Goal: Find contact information: Find contact information

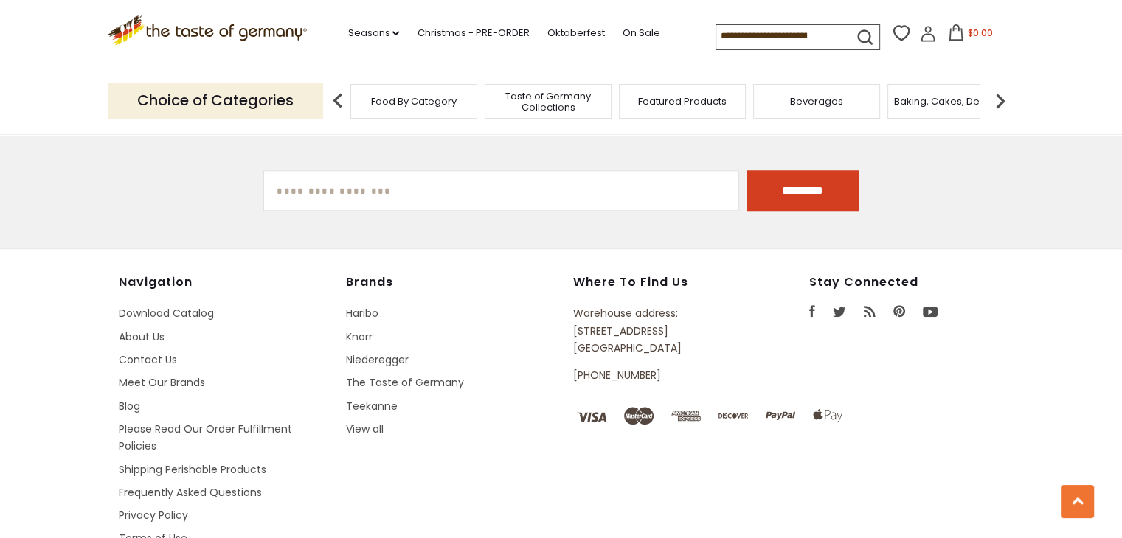
scroll to position [1328, 0]
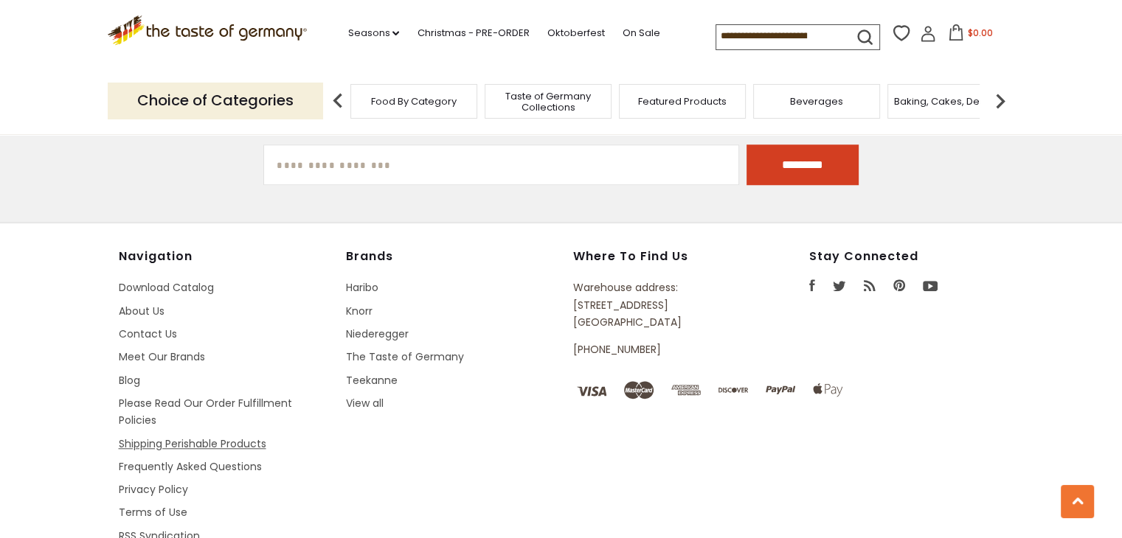
click at [171, 437] on link "Shipping Perishable Products" at bounding box center [193, 444] width 148 height 15
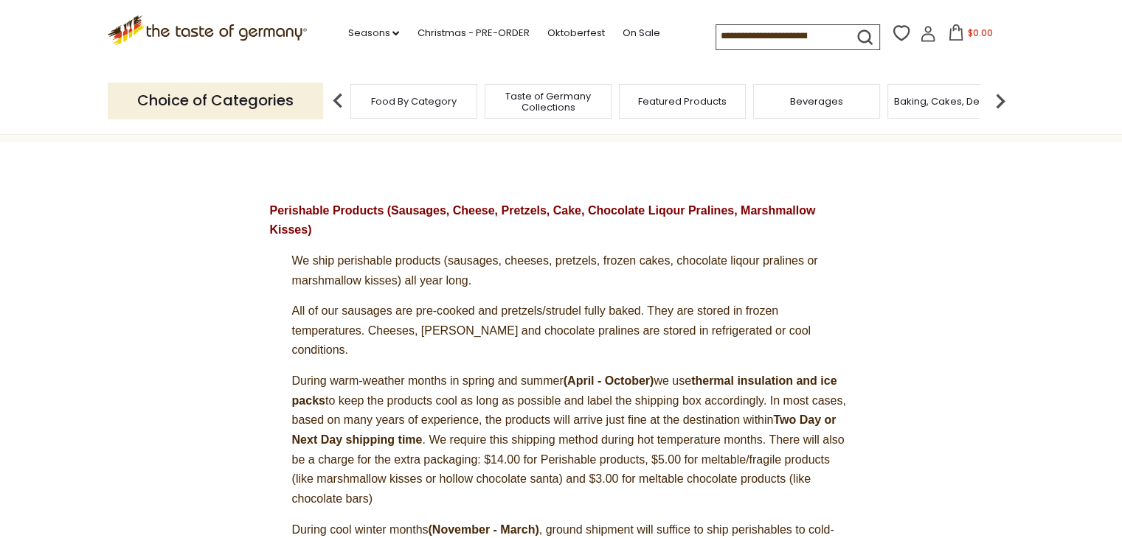
scroll to position [114, 0]
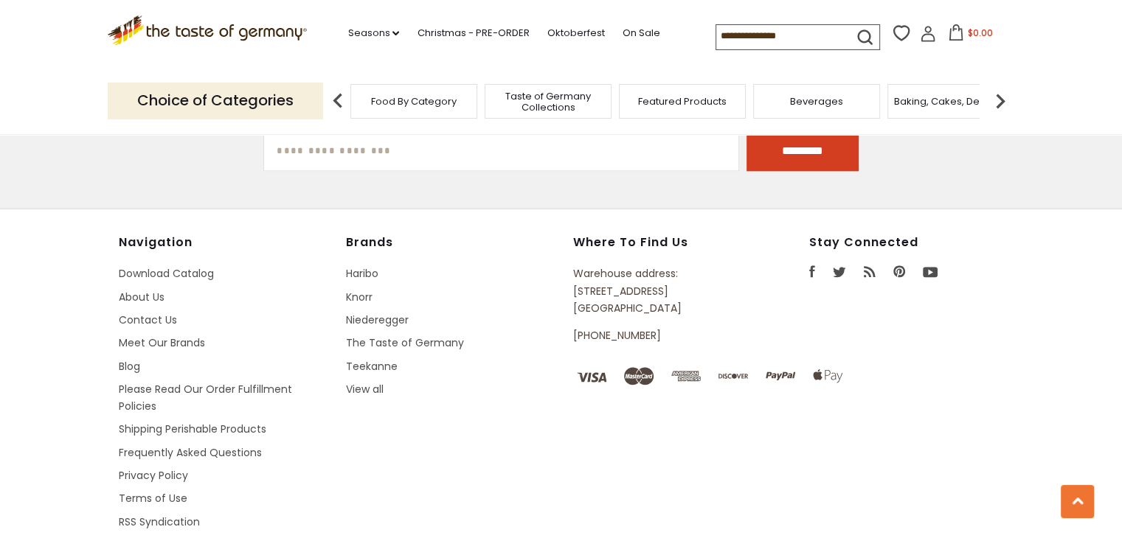
scroll to position [1884, 0]
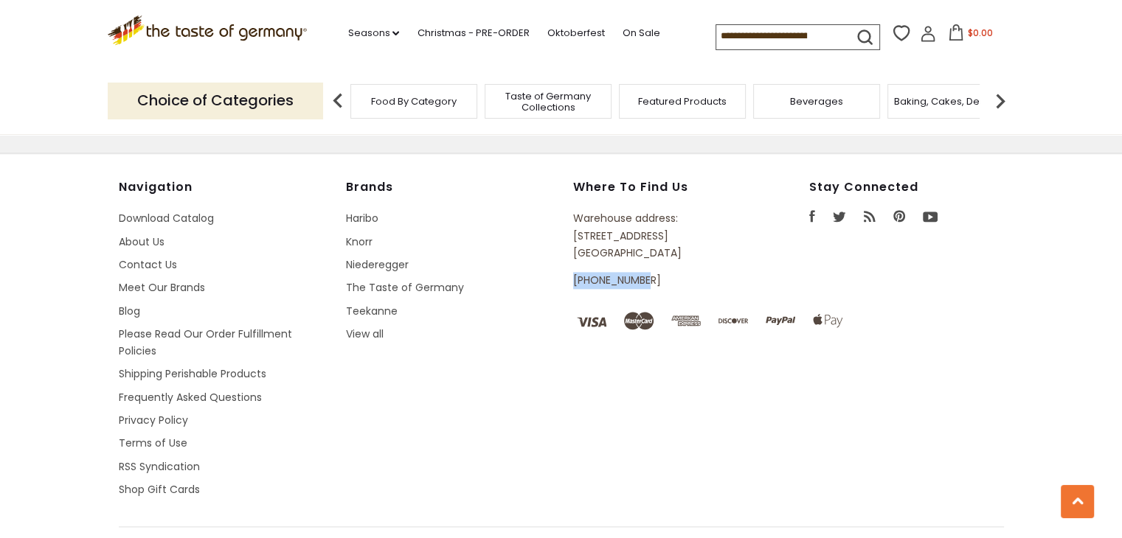
drag, startPoint x: 651, startPoint y: 264, endPoint x: 571, endPoint y: 263, distance: 79.7
click at [571, 263] on div "Navigation Download Catalog About Us Contact Us Meet Our Brands Blog Please Rea…" at bounding box center [561, 353] width 885 height 347
copy p "[PHONE_NUMBER]"
drag, startPoint x: 708, startPoint y: 233, endPoint x: 573, endPoint y: 219, distance: 135.7
click at [573, 219] on p "Warehouse address: 615 Lofstrand Lane Rockville, MD 20850" at bounding box center [657, 236] width 168 height 52
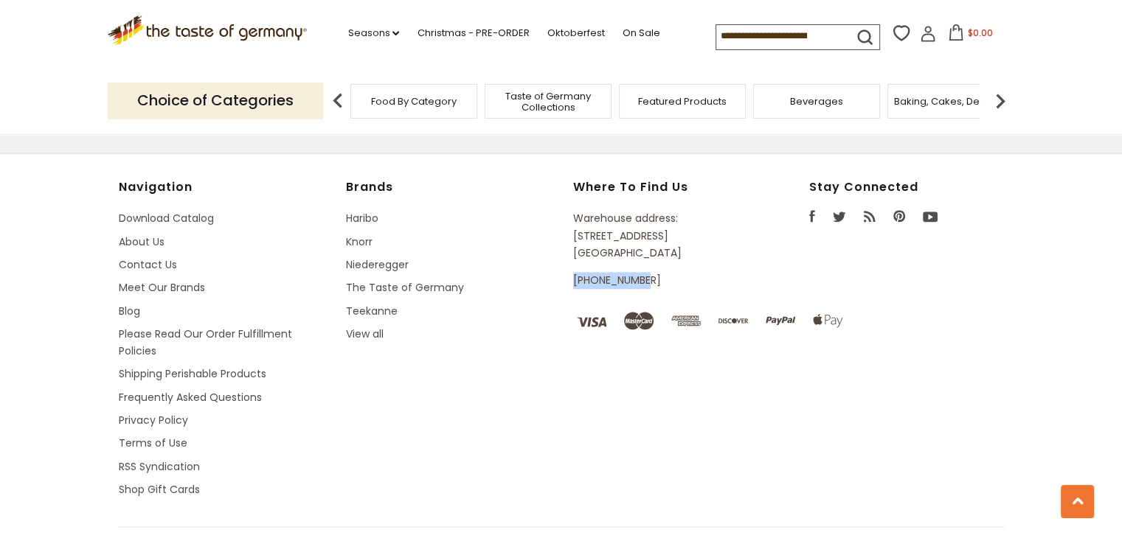
copy p "615 Lofstrand Lane Rockville, MD 20850"
click at [207, 35] on icon at bounding box center [207, 27] width 200 height 25
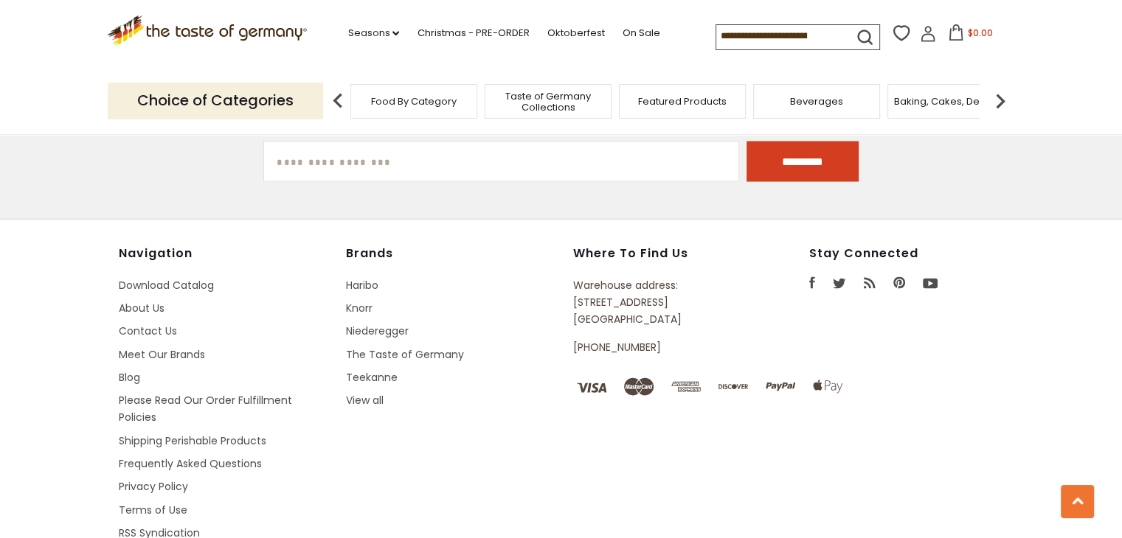
scroll to position [2710, 0]
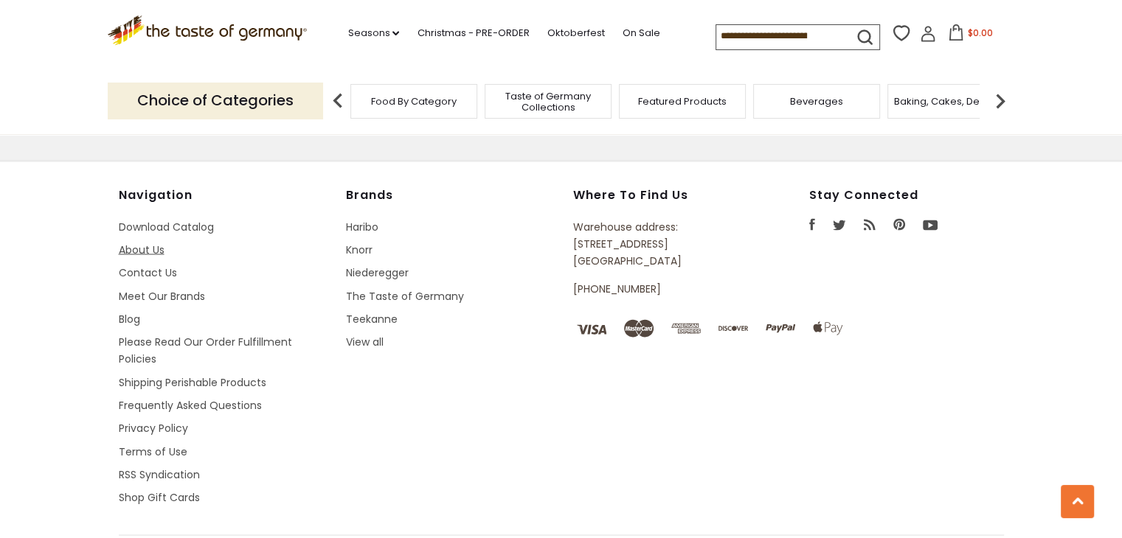
click at [140, 242] on link "About Us" at bounding box center [142, 249] width 46 height 15
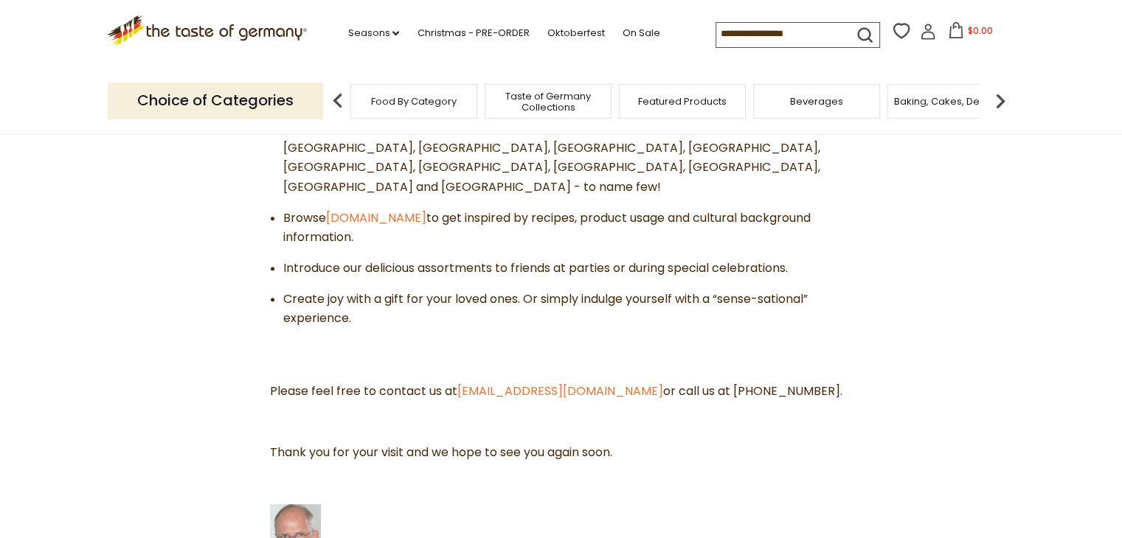
scroll to position [1033, 0]
